Goal: Task Accomplishment & Management: Manage account settings

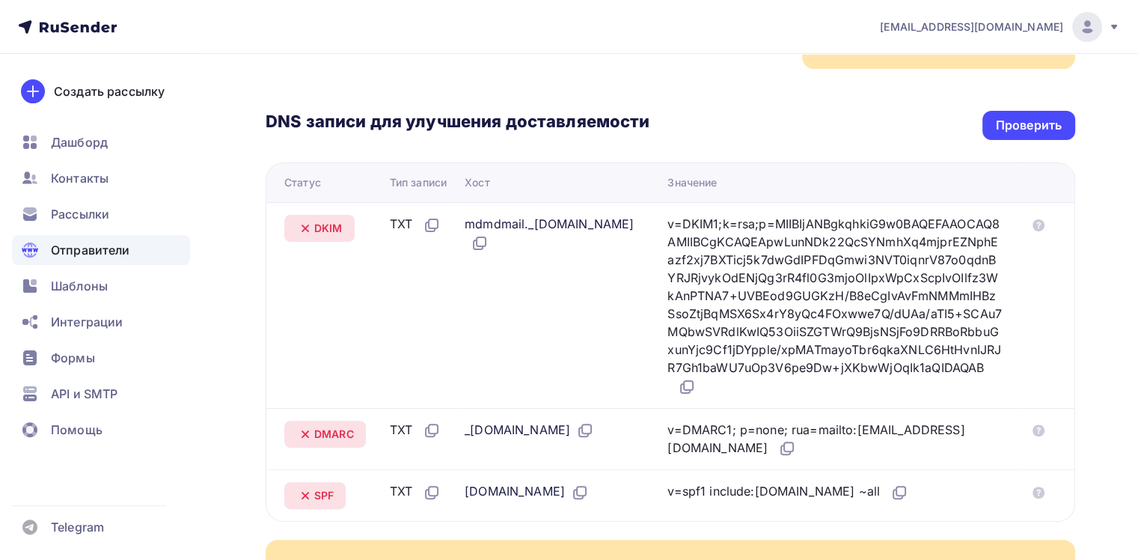
scroll to position [374, 0]
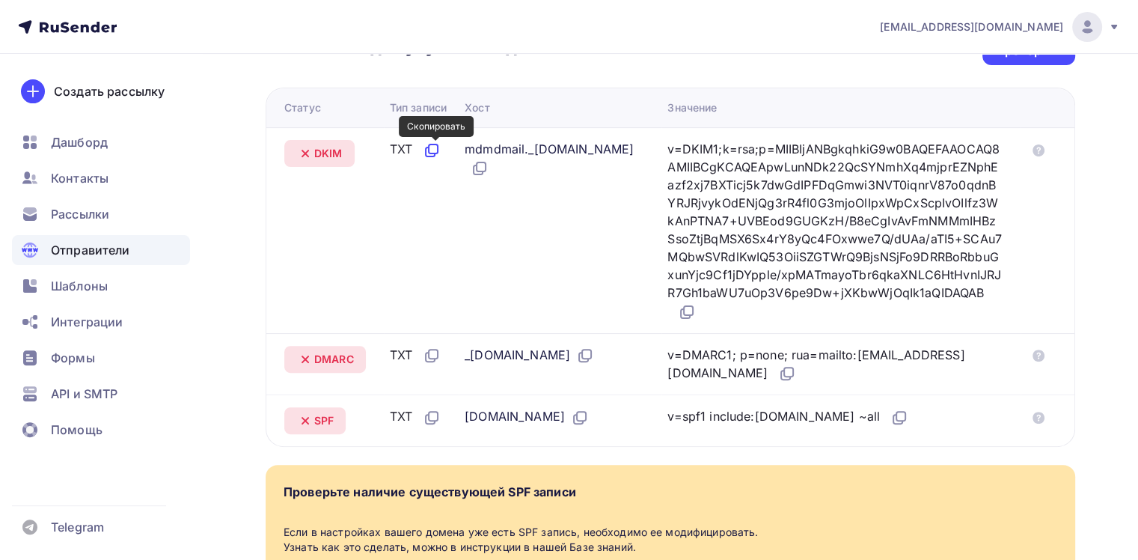
click at [438, 153] on icon at bounding box center [433, 148] width 9 height 9
click at [483, 166] on icon at bounding box center [478, 169] width 9 height 9
click at [696, 311] on icon at bounding box center [687, 312] width 18 height 18
click at [437, 353] on icon at bounding box center [432, 356] width 18 height 18
click at [594, 352] on icon at bounding box center [585, 356] width 18 height 18
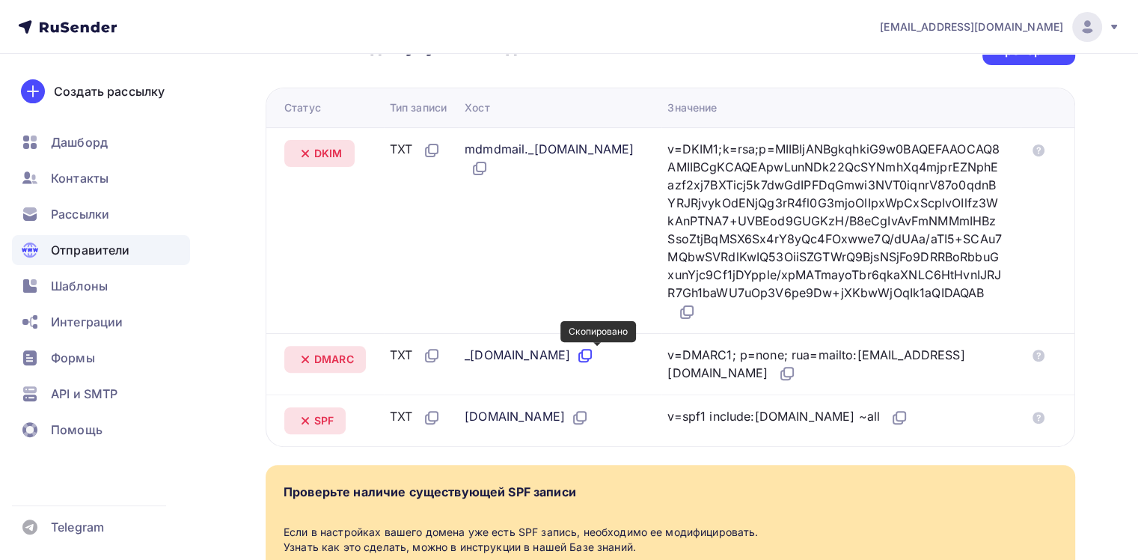
click at [594, 356] on icon at bounding box center [585, 356] width 18 height 18
click at [796, 370] on icon at bounding box center [787, 373] width 18 height 18
click at [435, 417] on icon at bounding box center [432, 418] width 18 height 18
click at [571, 420] on icon at bounding box center [580, 418] width 18 height 18
click at [897, 415] on icon at bounding box center [901, 416] width 9 height 9
